Goal: Task Accomplishment & Management: Manage account settings

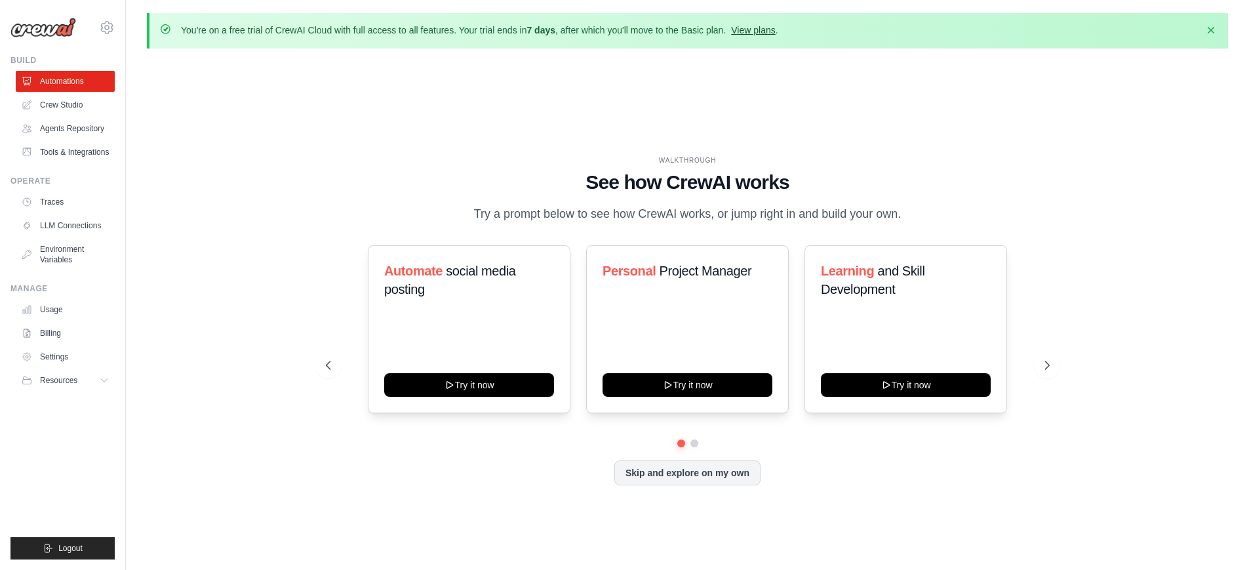
click at [771, 28] on link "View plans" at bounding box center [753, 30] width 44 height 10
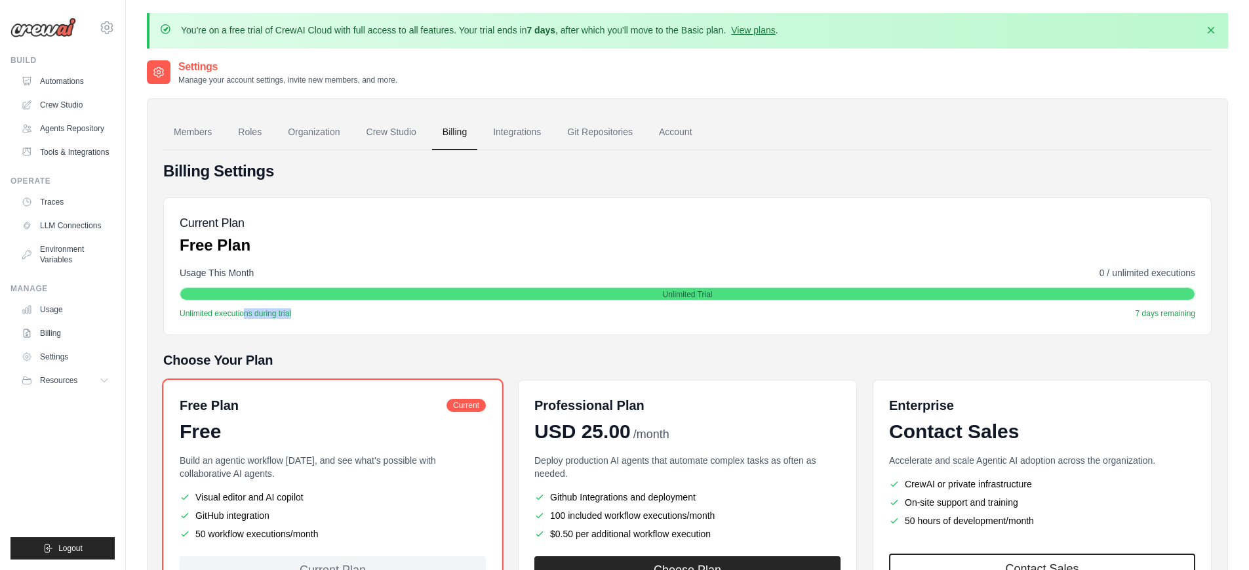
drag, startPoint x: 248, startPoint y: 318, endPoint x: 393, endPoint y: 319, distance: 144.2
click at [370, 318] on div "Unlimited executions during trial 7 days remaining" at bounding box center [688, 313] width 1016 height 10
click at [398, 319] on div "Current Plan Free Plan Usage This Month 0 / unlimited executions Unlimited Tria…" at bounding box center [687, 266] width 1048 height 138
click at [61, 311] on link "Usage" at bounding box center [66, 309] width 99 height 21
